Goal: Information Seeking & Learning: Learn about a topic

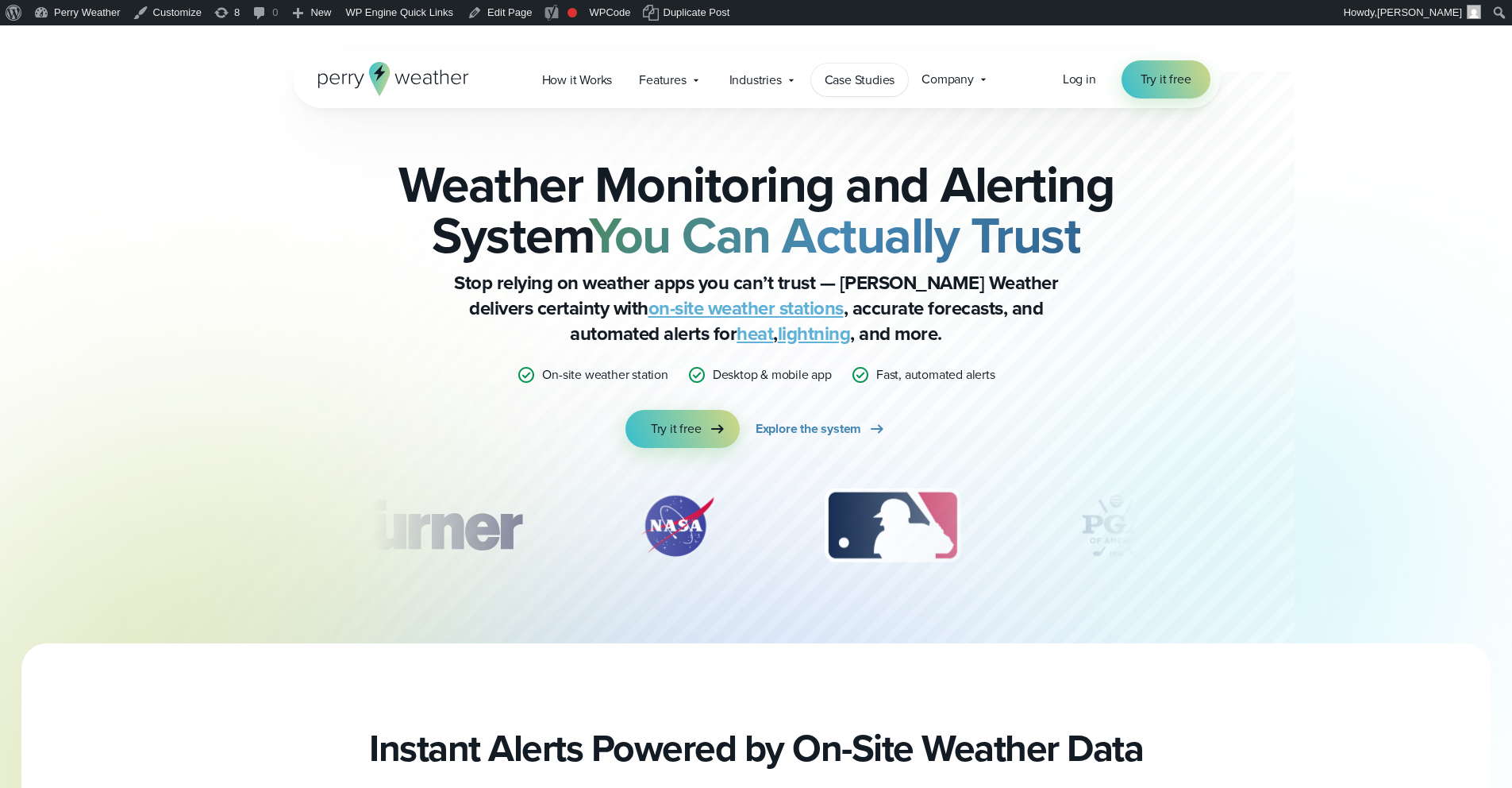
click at [871, 90] on link "Case Studies" at bounding box center [860, 80] width 98 height 33
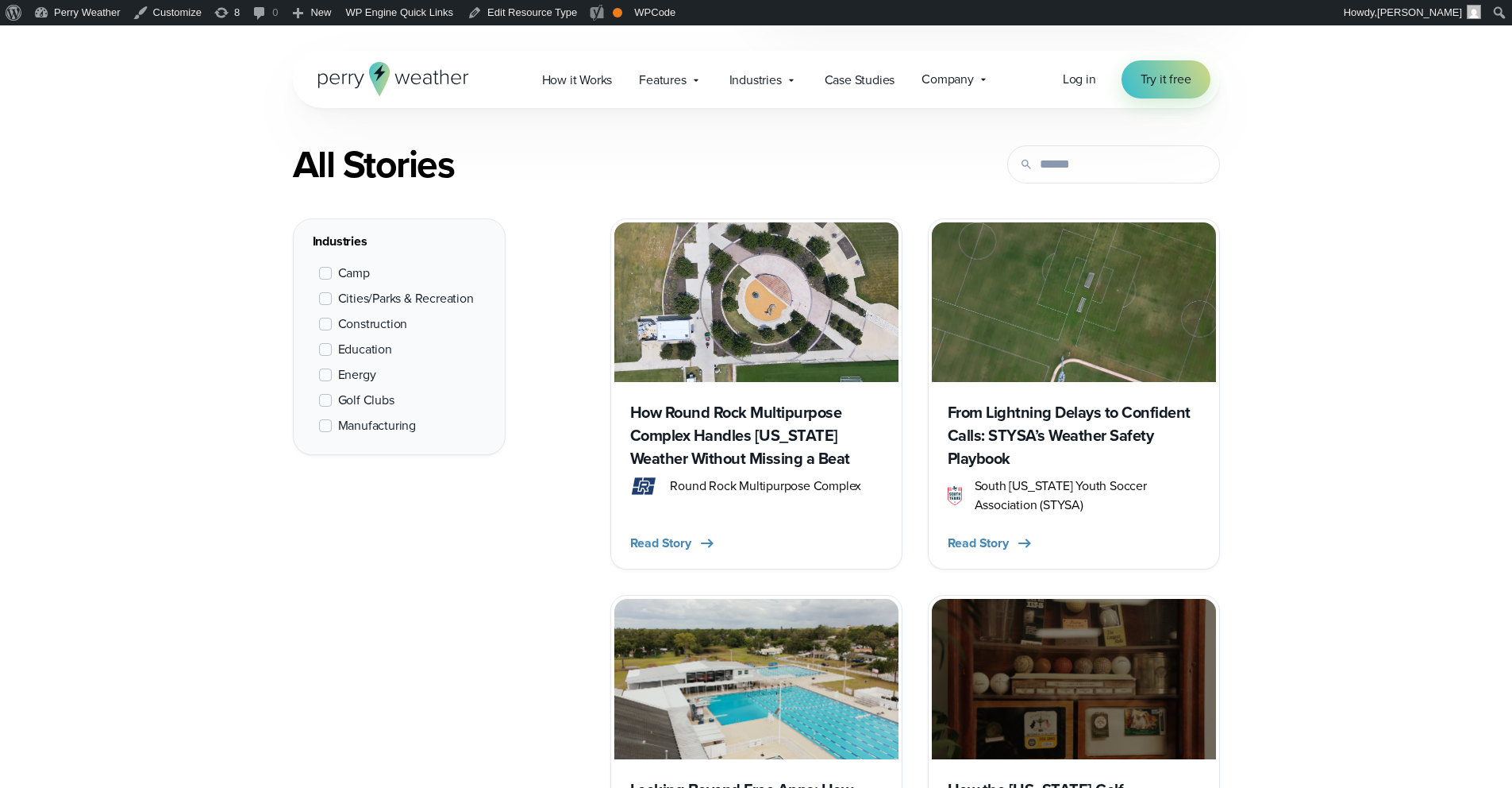
scroll to position [599, 0]
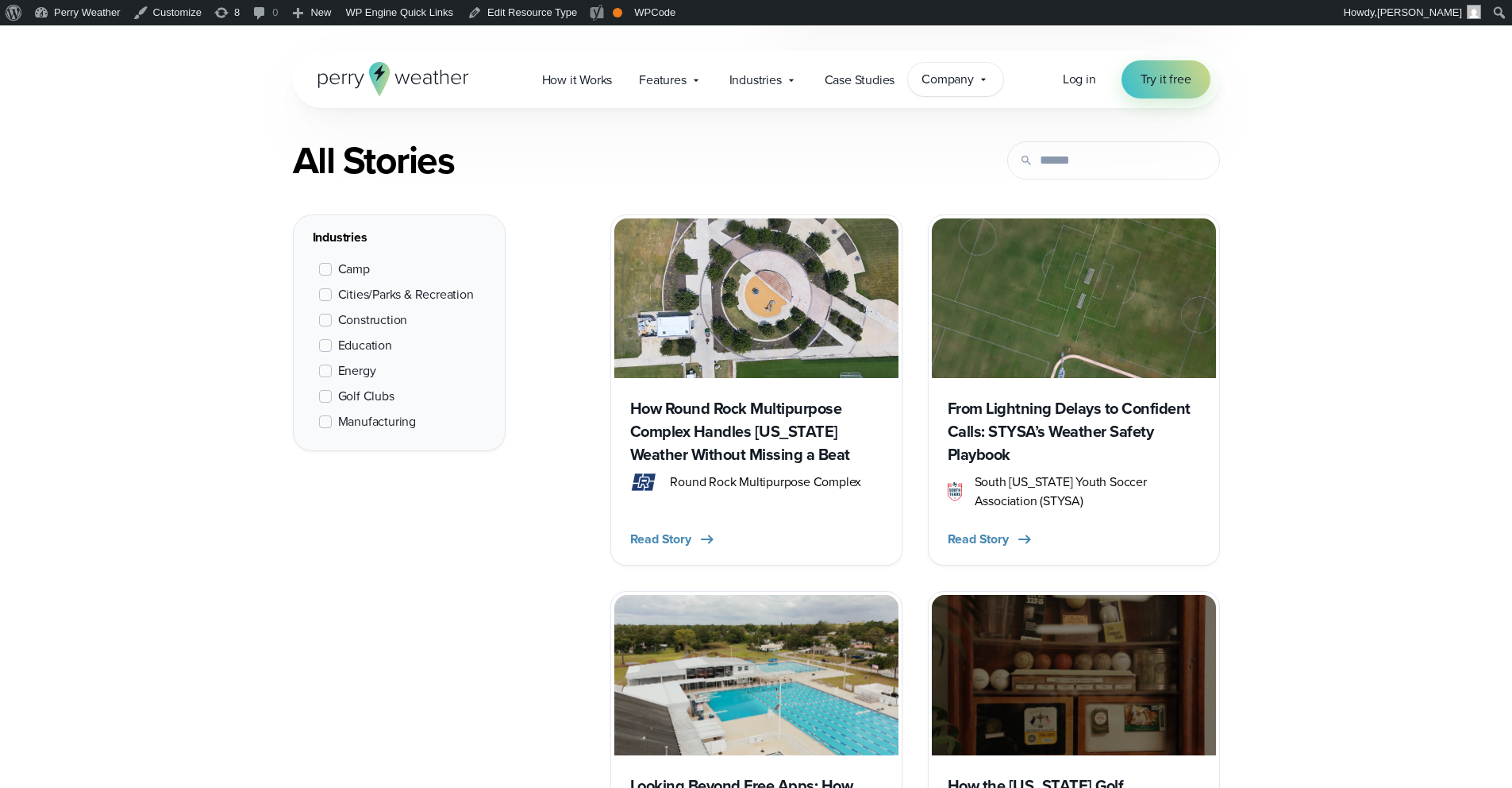
click at [956, 73] on span "Company" at bounding box center [948, 79] width 53 height 19
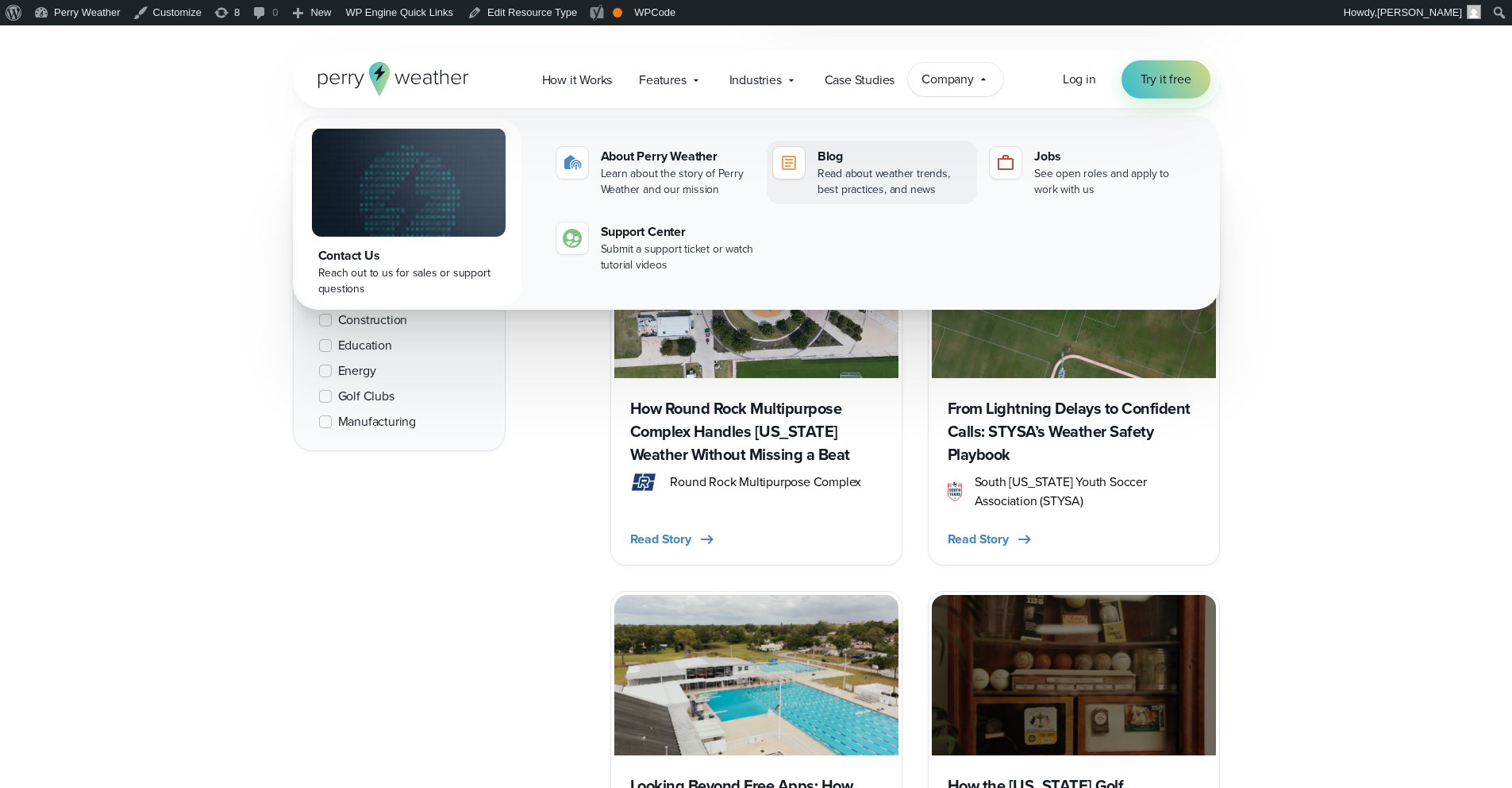
click at [884, 177] on div "Read about weather trends, best practices, and news" at bounding box center [894, 182] width 154 height 32
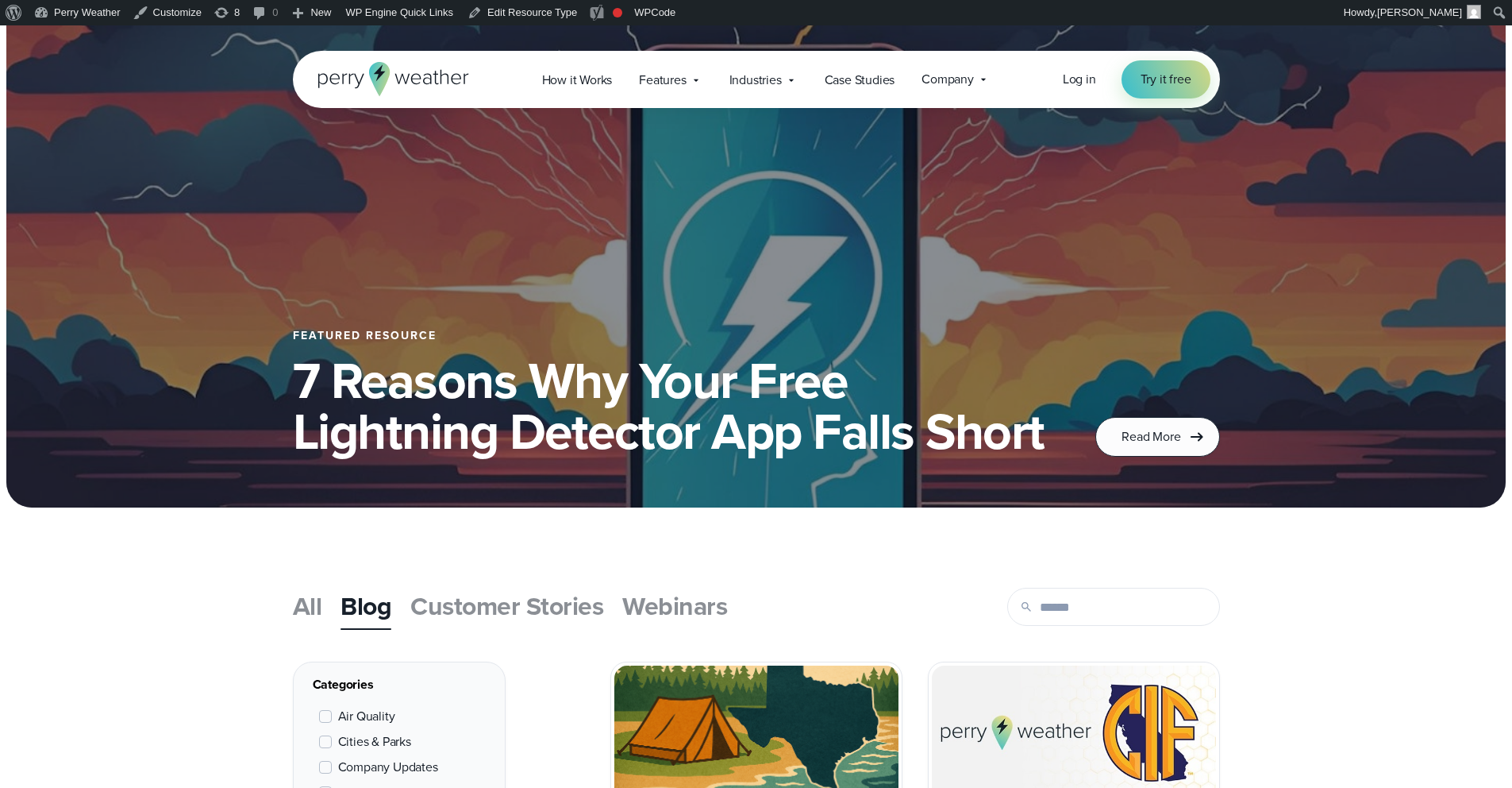
scroll to position [148, 0]
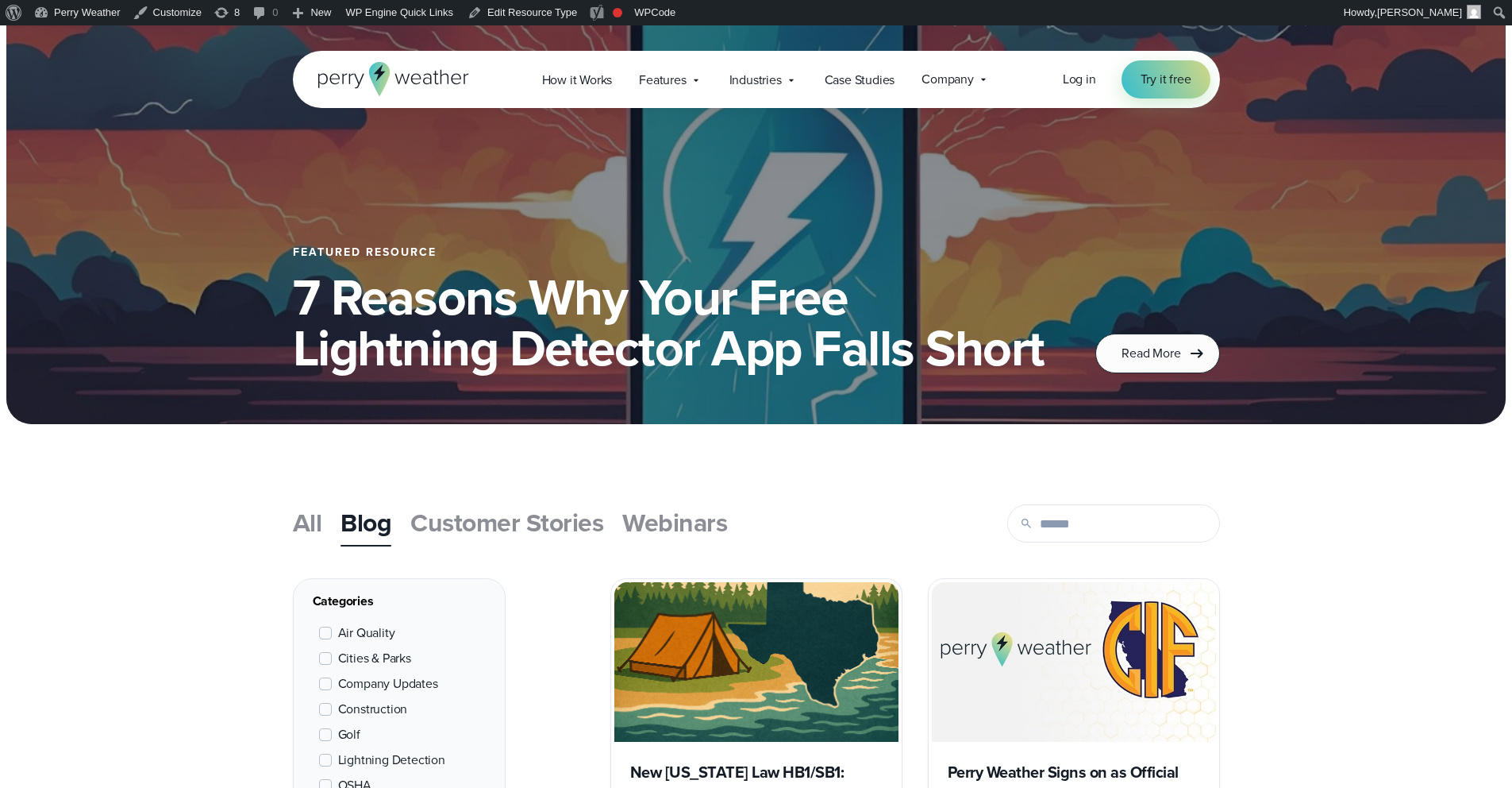
click at [702, 517] on span "Webinars" at bounding box center [675, 523] width 105 height 38
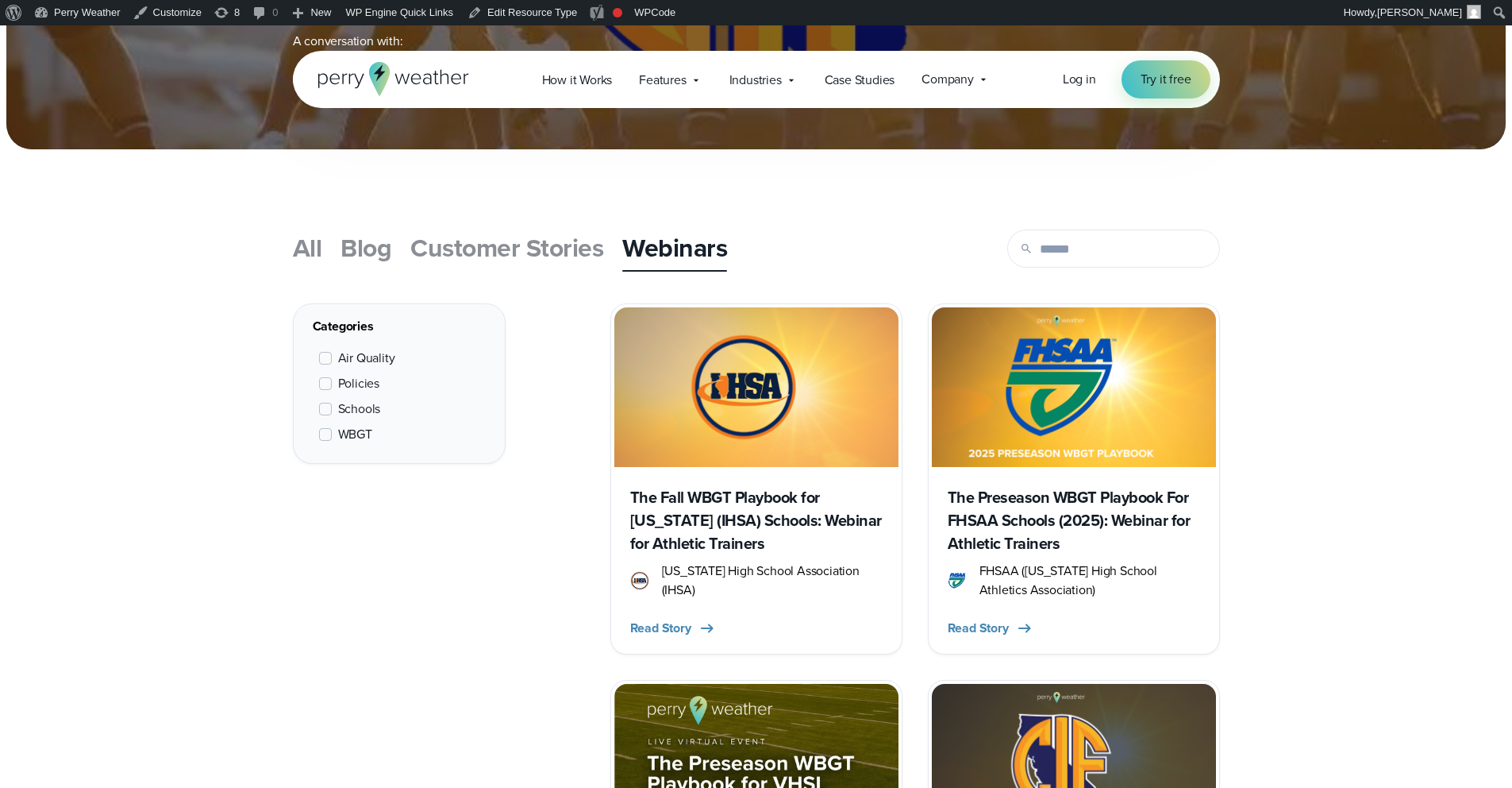
scroll to position [440, 0]
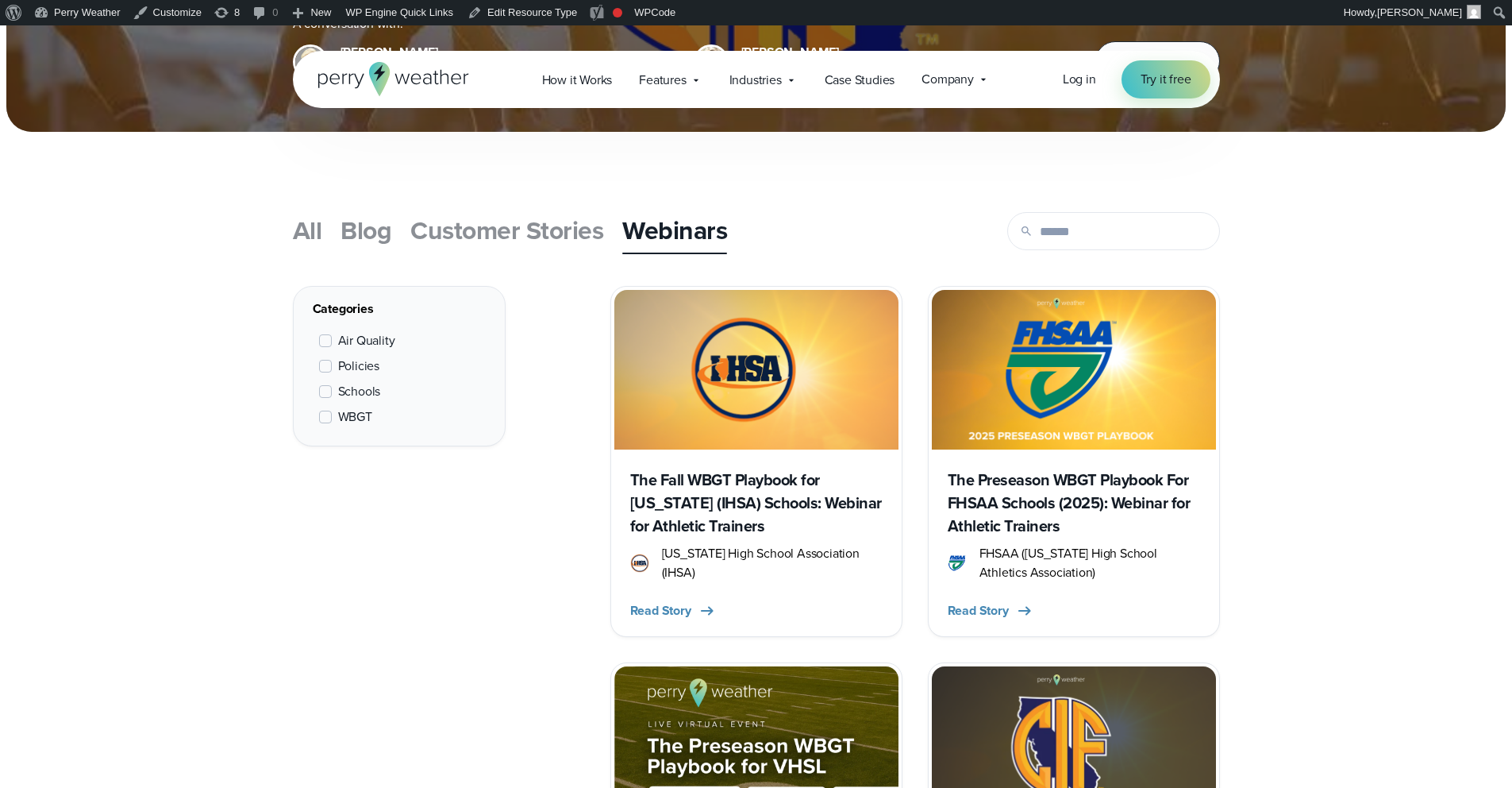
click at [710, 503] on h3 "The Fall WBGT Playbook for Illinois (IHSA) Schools: Webinar for Athletic Traine…" at bounding box center [756, 503] width 252 height 69
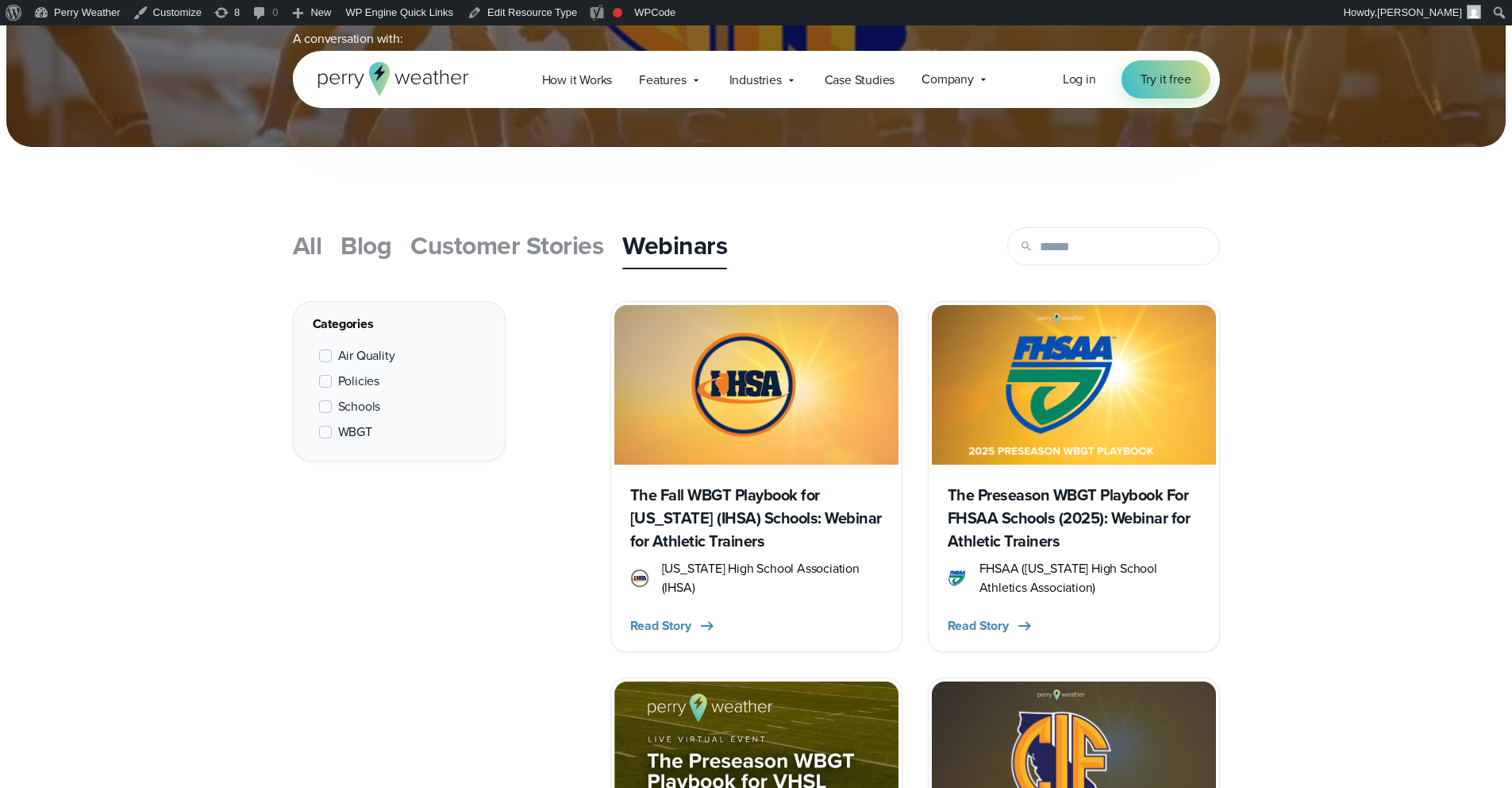
scroll to position [440, 0]
